Goal: Find specific page/section: Find specific page/section

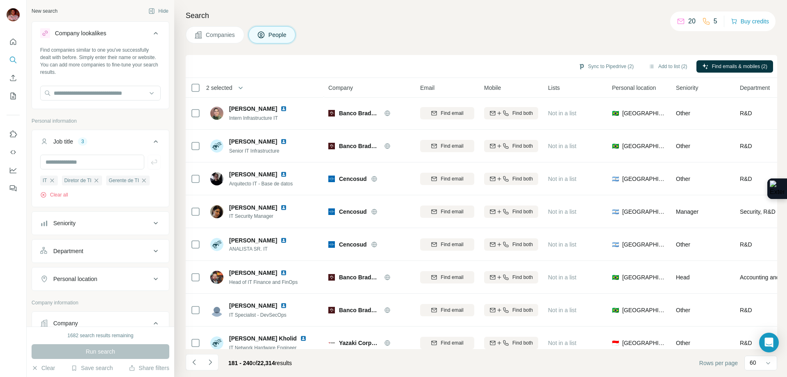
scroll to position [1721, 0]
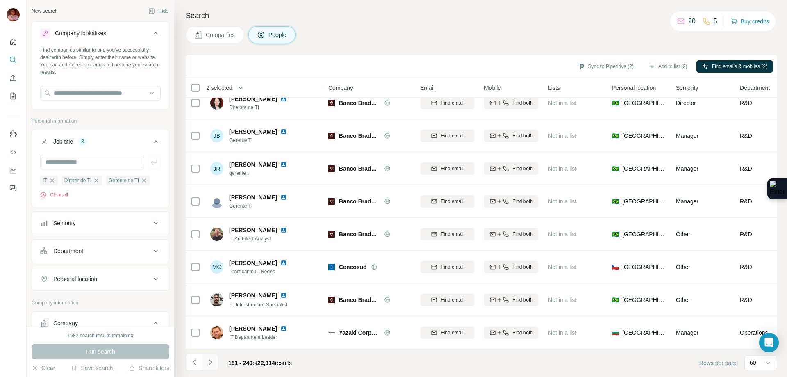
click at [211, 356] on button "Navigate to next page" at bounding box center [210, 362] width 16 height 16
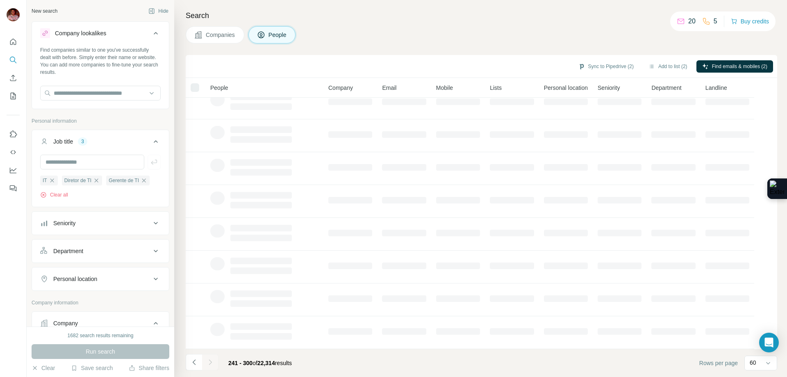
scroll to position [81, 0]
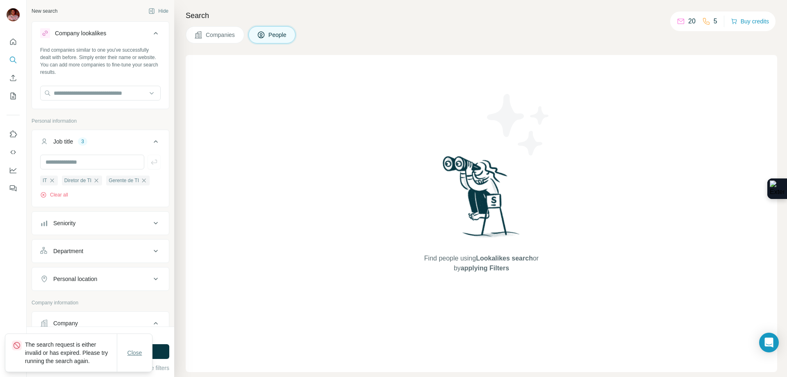
click at [130, 355] on span "Close" at bounding box center [135, 353] width 15 height 8
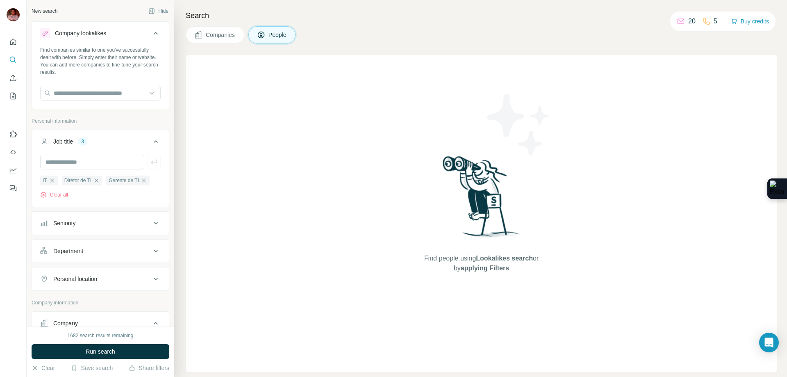
click at [133, 352] on button "Run search" at bounding box center [101, 351] width 138 height 15
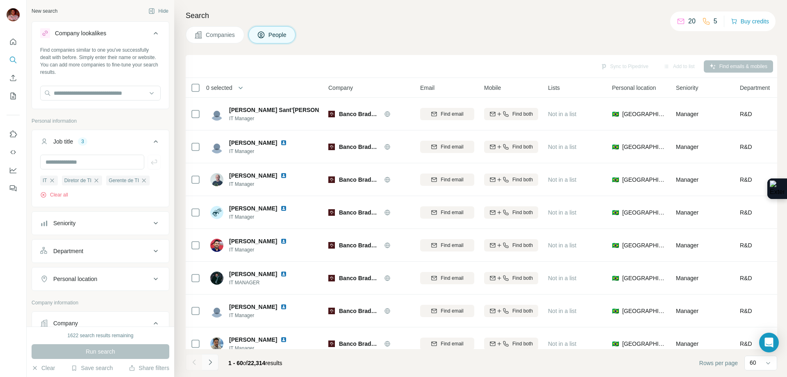
scroll to position [1230, 0]
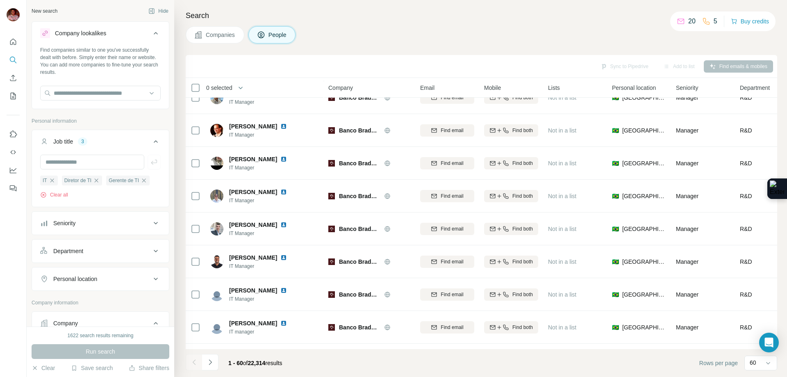
click at [214, 361] on icon "Navigate to next page" at bounding box center [210, 362] width 8 height 8
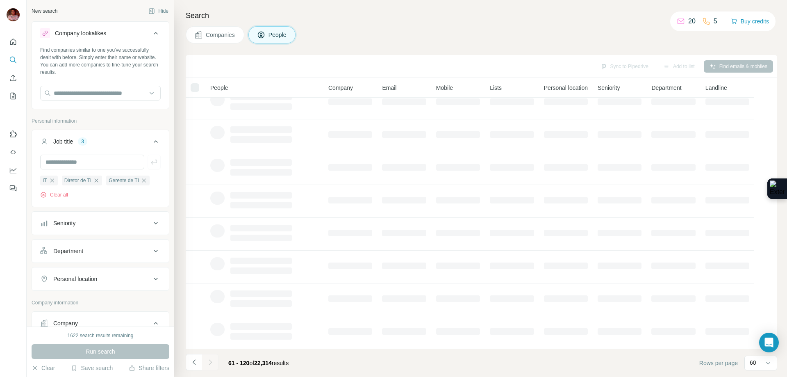
click at [212, 364] on div at bounding box center [210, 362] width 16 height 16
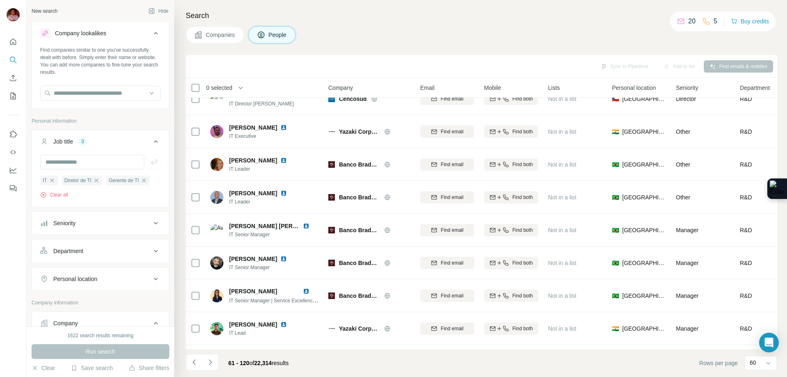
scroll to position [1721, 0]
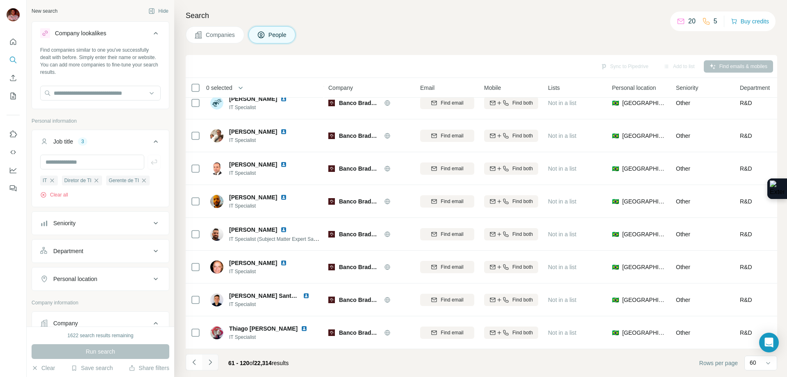
click at [213, 359] on icon "Navigate to next page" at bounding box center [210, 362] width 8 height 8
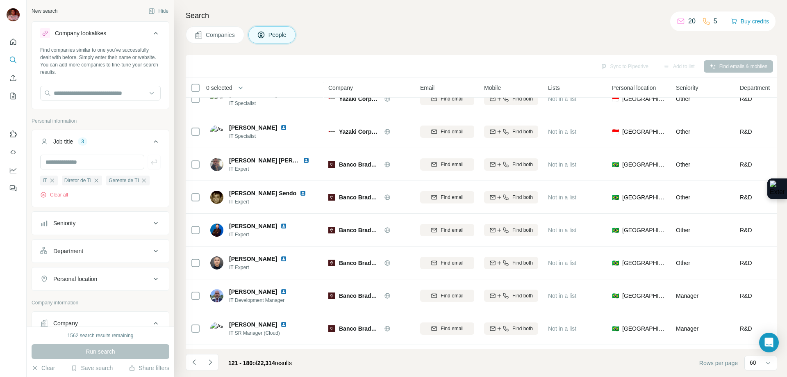
scroll to position [1611, 0]
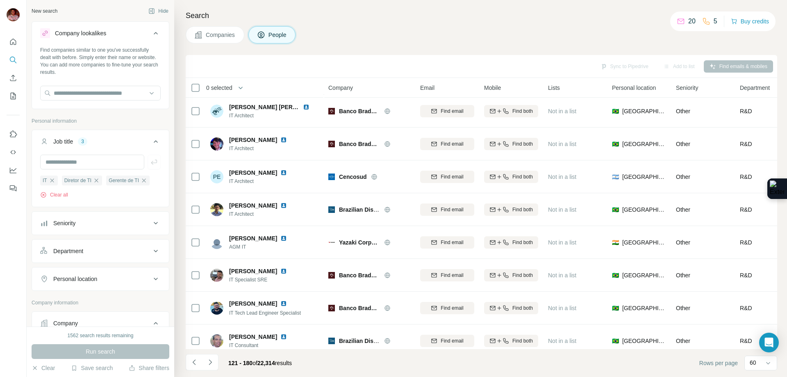
click at [213, 358] on button "Navigate to next page" at bounding box center [210, 362] width 16 height 16
click at [212, 360] on div at bounding box center [210, 362] width 16 height 16
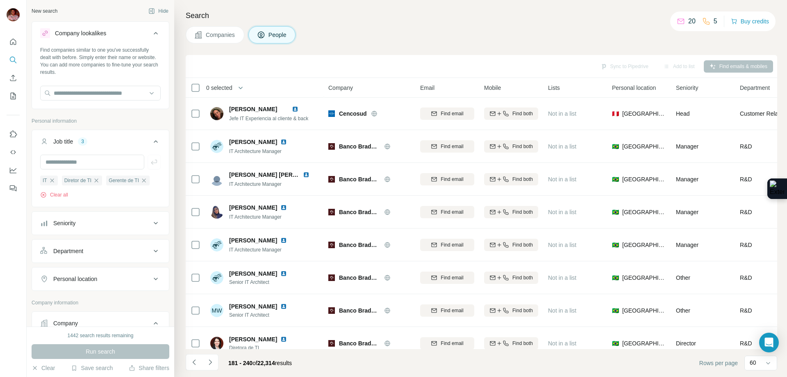
scroll to position [1721, 0]
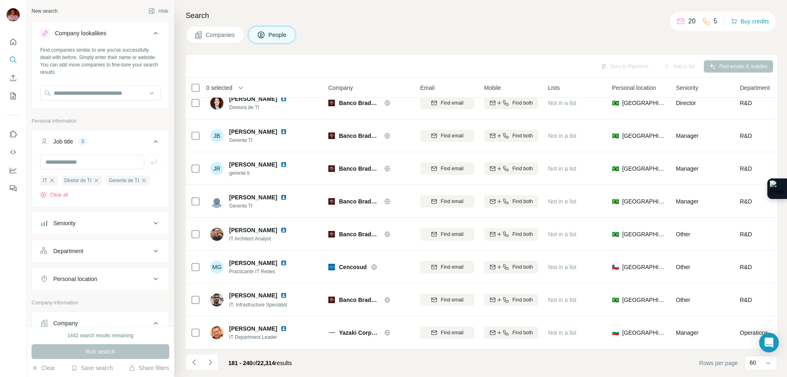
click at [211, 363] on icon "Navigate to next page" at bounding box center [210, 362] width 8 height 8
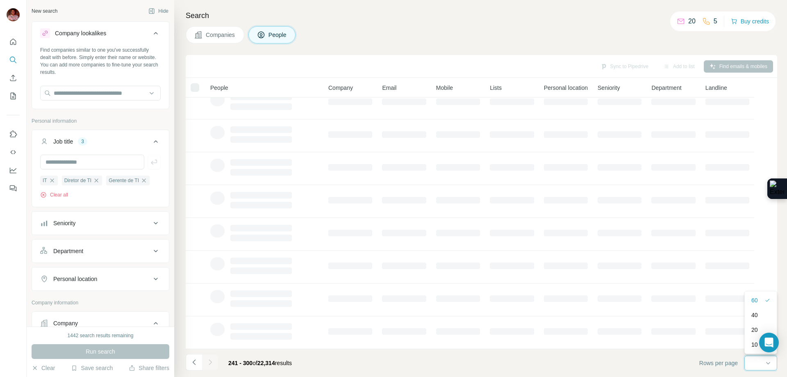
scroll to position [0, 0]
click at [646, 372] on footer "241 - 300 of 22,314 results Rows per page 60" at bounding box center [482, 363] width 592 height 28
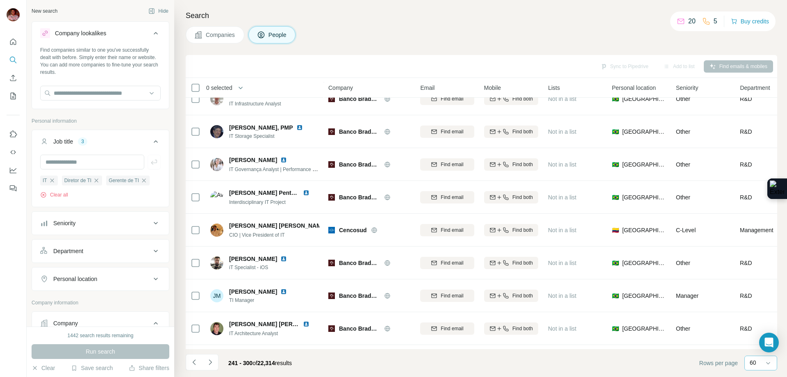
scroll to position [1721, 0]
